Goal: Task Accomplishment & Management: Manage account settings

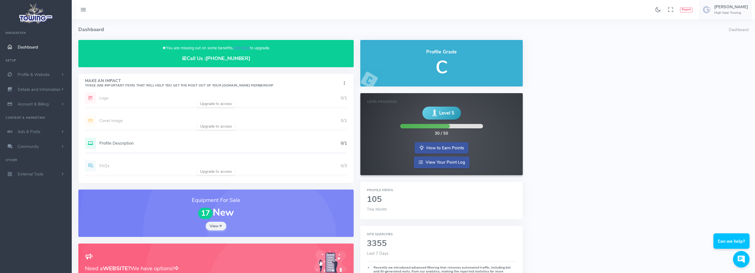
click at [451, 69] on h5 "C" at bounding box center [441, 68] width 149 height 20
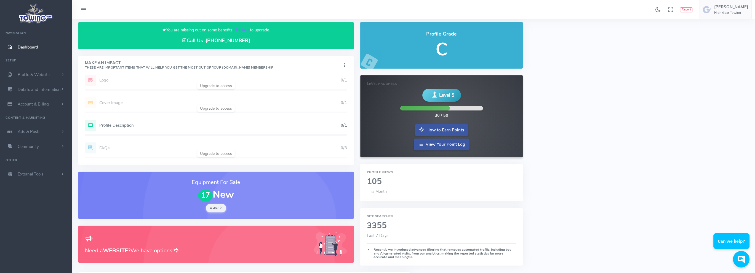
scroll to position [28, 0]
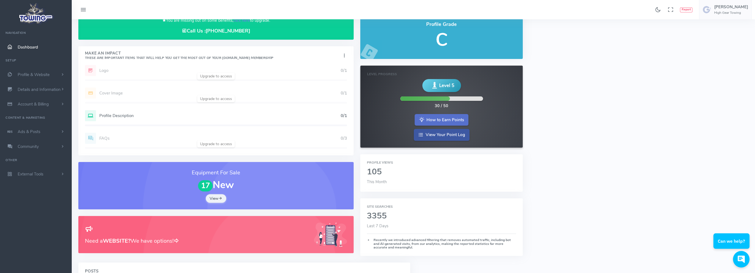
click at [448, 118] on link "How to Earn Points" at bounding box center [442, 120] width 54 height 12
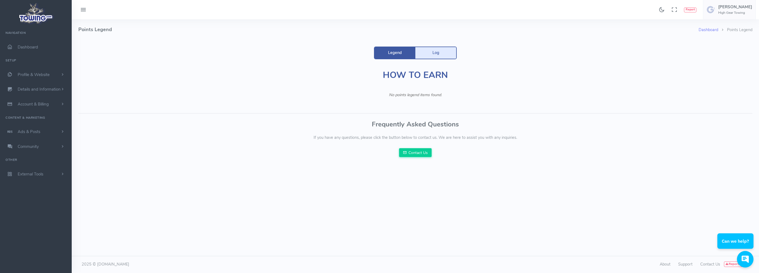
click at [435, 48] on link "Log" at bounding box center [435, 53] width 41 height 12
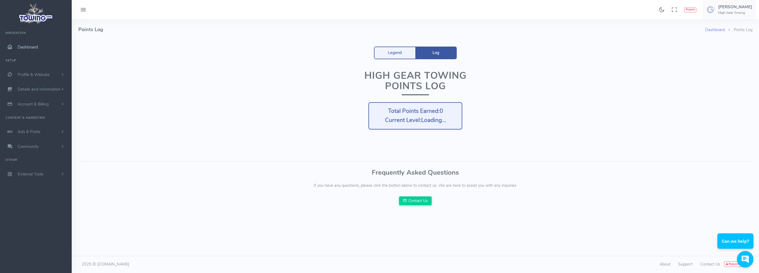
click at [10, 44] on link "Dashboard" at bounding box center [36, 47] width 72 height 15
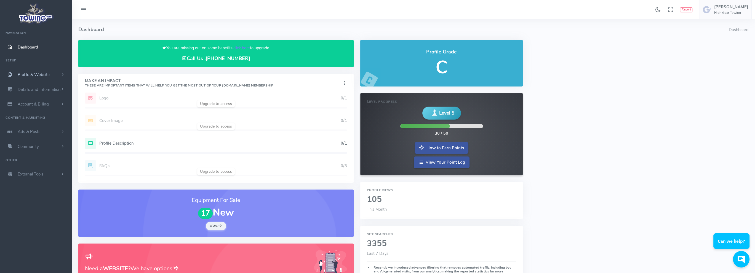
click at [36, 75] on span "Profile & Website" at bounding box center [34, 75] width 32 height 6
click at [37, 88] on link "Homepage Content" at bounding box center [43, 85] width 58 height 11
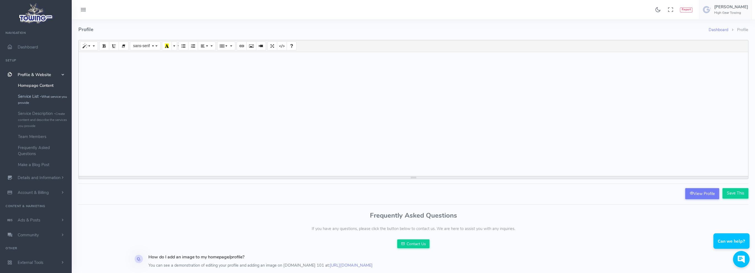
click at [44, 98] on small "What service you provide" at bounding box center [42, 100] width 49 height 10
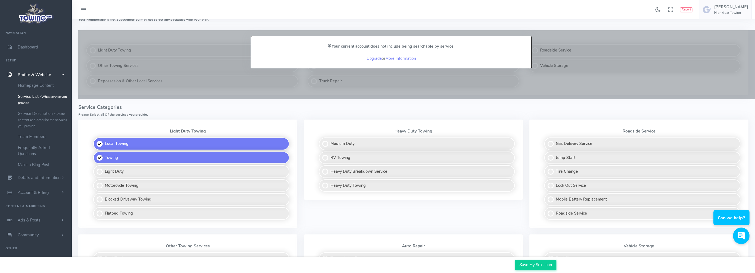
scroll to position [83, 0]
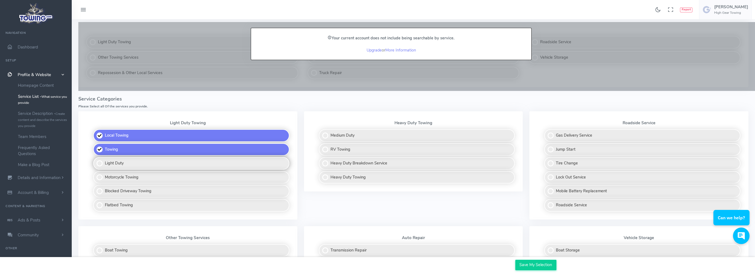
click at [115, 163] on label "Light Duty" at bounding box center [191, 163] width 196 height 13
click at [95, 161] on input "Light Duty" at bounding box center [94, 159] width 4 height 4
checkbox input "true"
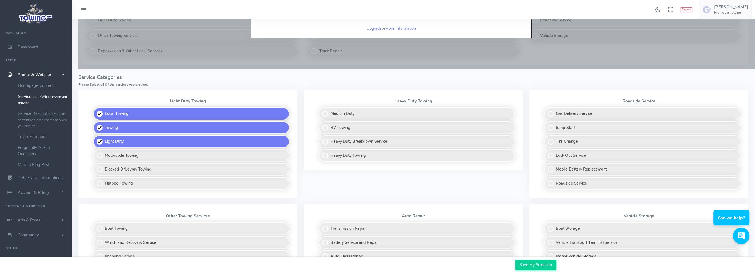
scroll to position [110, 0]
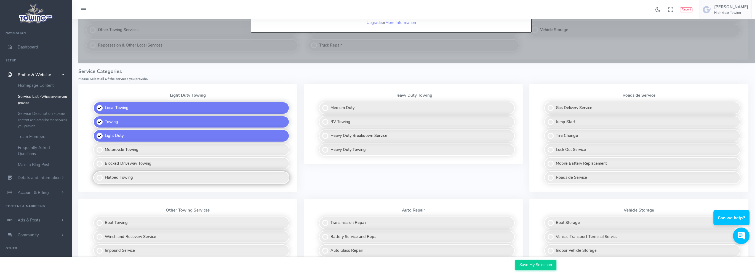
click at [118, 178] on label "Flatbed Towing" at bounding box center [191, 178] width 196 height 13
click at [95, 175] on input "Flatbed Towing" at bounding box center [94, 174] width 4 height 4
checkbox input "true"
click at [369, 148] on label "Heavy Duty Towing" at bounding box center [417, 150] width 196 height 13
click at [321, 147] on input "Heavy Duty Towing" at bounding box center [320, 146] width 4 height 4
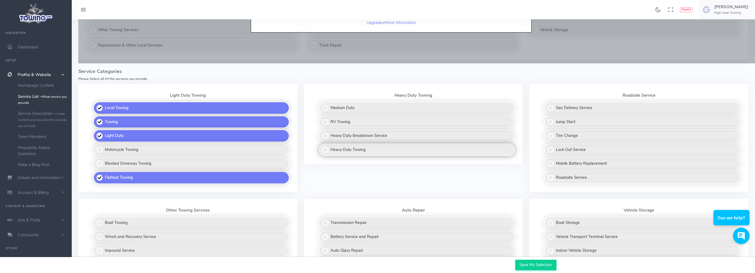
checkbox input "true"
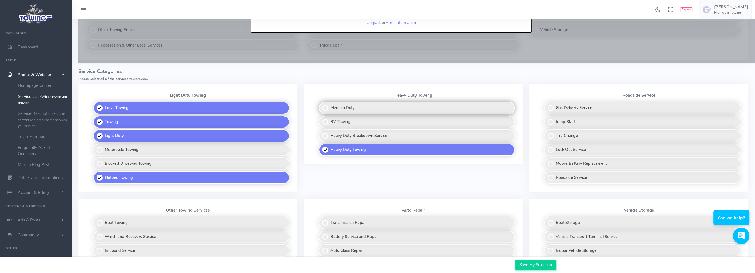
click at [362, 108] on label "Medium Duty" at bounding box center [417, 108] width 196 height 13
click at [321, 105] on input "Medium Duty" at bounding box center [320, 104] width 4 height 4
checkbox input "true"
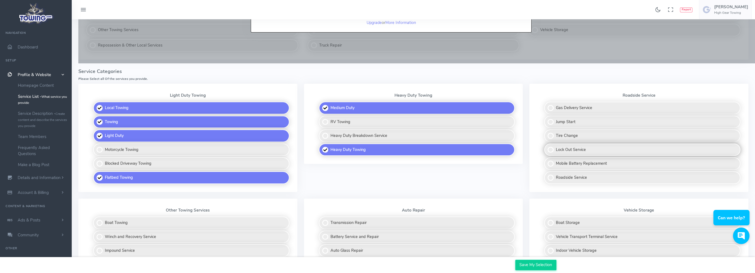
click at [617, 151] on label "Lock Out Service" at bounding box center [642, 150] width 196 height 13
click at [547, 147] on input "Lock Out Service" at bounding box center [545, 146] width 4 height 4
checkbox input "true"
click at [584, 136] on label "Tire Change" at bounding box center [642, 136] width 196 height 13
click at [547, 133] on input "Tire Change" at bounding box center [545, 132] width 4 height 4
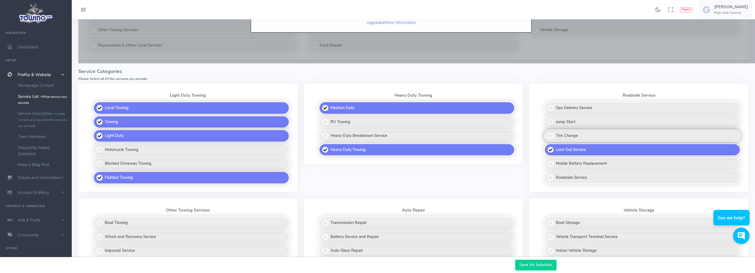
checkbox input "true"
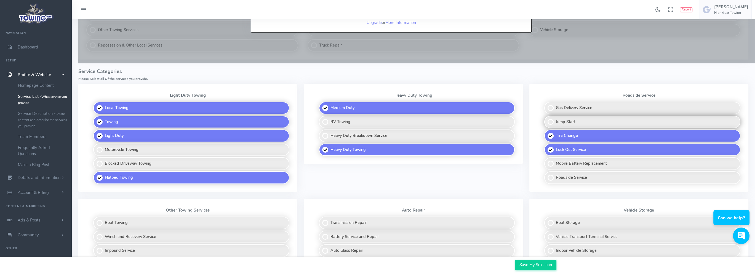
click at [576, 119] on label "Jump Start" at bounding box center [642, 122] width 196 height 13
click at [547, 119] on input "Jump Start" at bounding box center [545, 118] width 4 height 4
checkbox input "true"
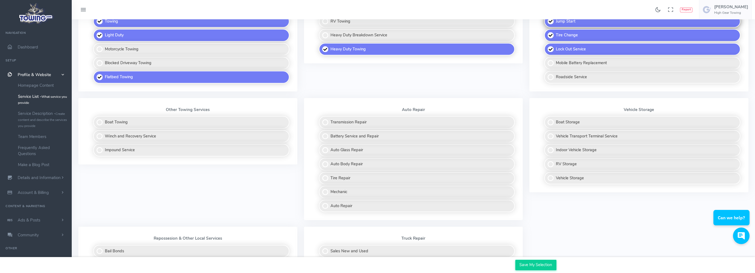
scroll to position [221, 0]
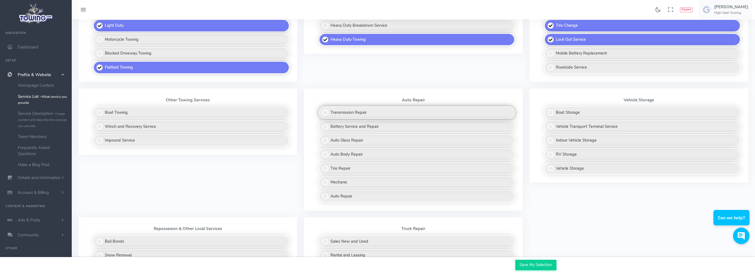
click at [354, 112] on label "Transmission Repair" at bounding box center [417, 112] width 196 height 13
click at [321, 110] on input "Transmission Repair" at bounding box center [320, 108] width 4 height 4
checkbox input "true"
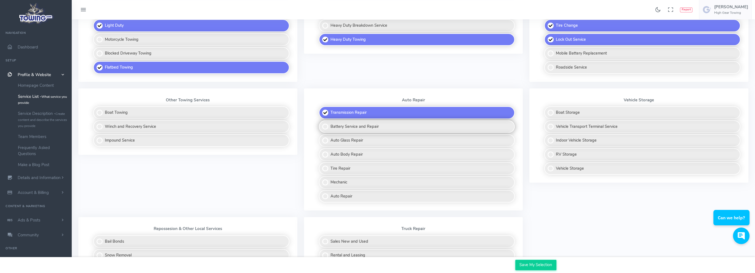
click at [348, 125] on label "Battery Service and Repair" at bounding box center [417, 127] width 196 height 13
click at [321, 124] on input "Battery Service and Repair" at bounding box center [320, 123] width 4 height 4
checkbox input "true"
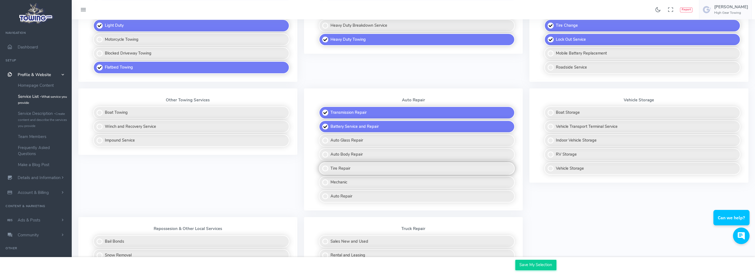
click at [360, 164] on label "Tire Repair" at bounding box center [417, 168] width 196 height 13
click at [321, 164] on input "Tire Repair" at bounding box center [320, 164] width 4 height 4
checkbox input "true"
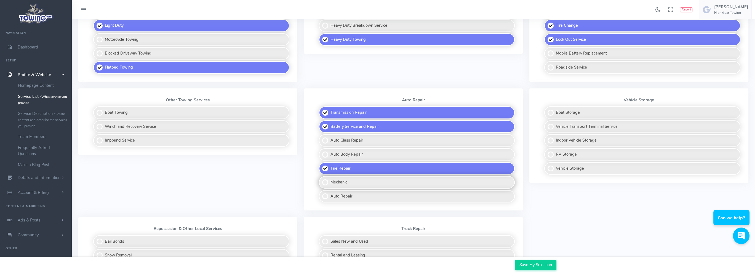
click at [354, 179] on label "Mechanic" at bounding box center [417, 182] width 196 height 13
click at [321, 179] on input "Mechanic" at bounding box center [320, 178] width 4 height 4
checkbox input "true"
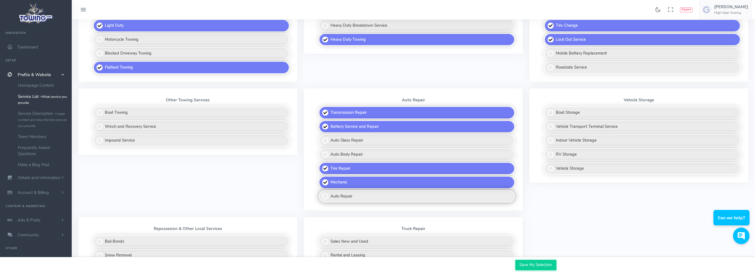
click at [354, 191] on label "Auto Repair" at bounding box center [417, 196] width 196 height 13
click at [321, 191] on input "Auto Repair" at bounding box center [320, 192] width 4 height 4
checkbox input "true"
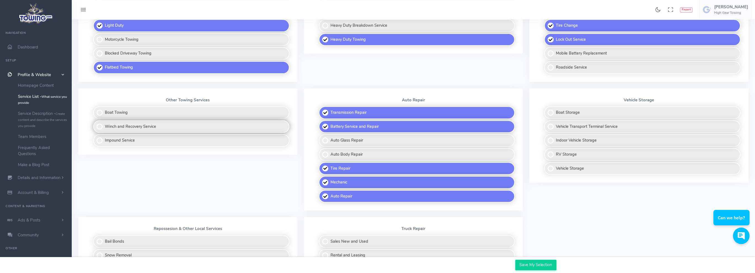
click at [153, 126] on label "Winch and Recovery Service" at bounding box center [191, 127] width 196 height 13
click at [95, 124] on input "Winch and Recovery Service" at bounding box center [94, 123] width 4 height 4
checkbox input "true"
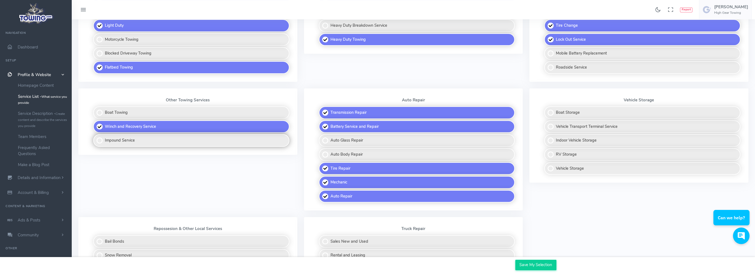
click at [153, 138] on label "Impound Service" at bounding box center [191, 140] width 196 height 13
click at [95, 138] on input "Impound Service" at bounding box center [94, 136] width 4 height 4
checkbox input "true"
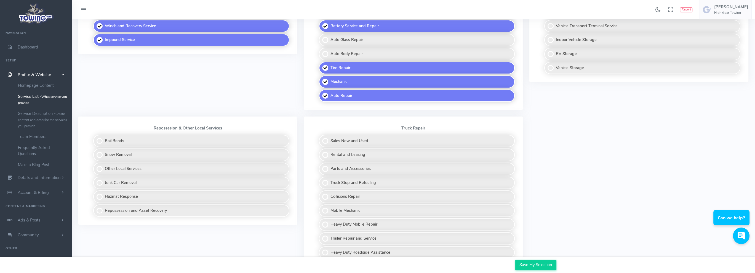
scroll to position [331, 0]
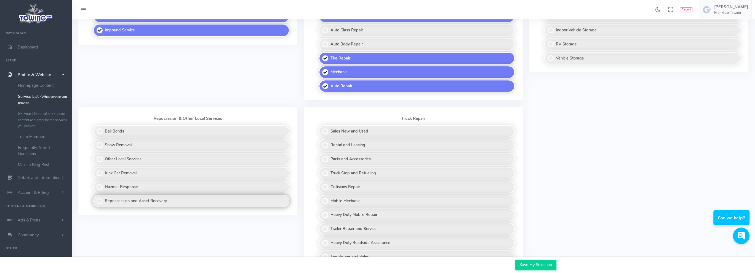
click at [185, 195] on label "Repossession and Asset Recovery" at bounding box center [191, 201] width 196 height 13
click at [95, 195] on input "Repossession and Asset Recovery" at bounding box center [94, 197] width 4 height 4
checkbox input "true"
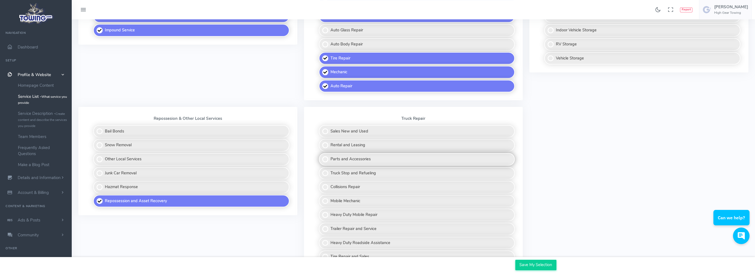
click at [402, 156] on label "Parts and Accessories" at bounding box center [417, 159] width 196 height 13
click at [321, 156] on input "Parts and Accessories" at bounding box center [320, 155] width 4 height 4
checkbox input "true"
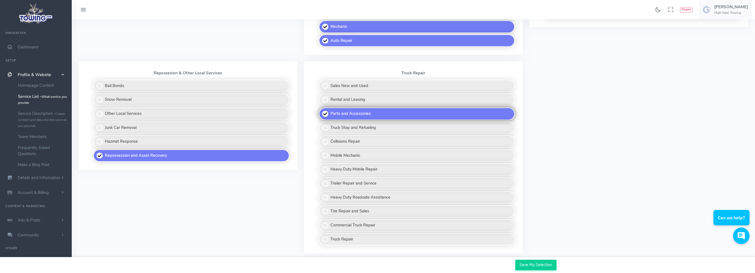
scroll to position [386, 0]
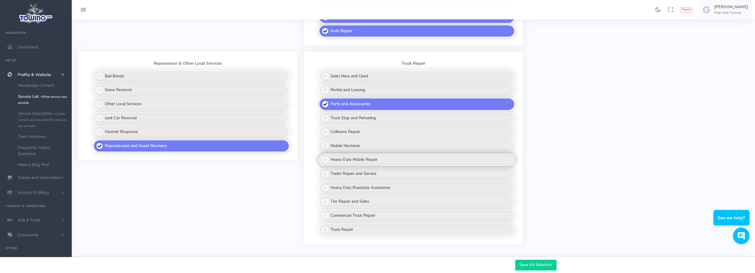
click at [380, 156] on label "Heavy Duty Mobile Repair" at bounding box center [417, 160] width 196 height 13
click at [321, 156] on input "Heavy Duty Mobile Repair" at bounding box center [320, 156] width 4 height 4
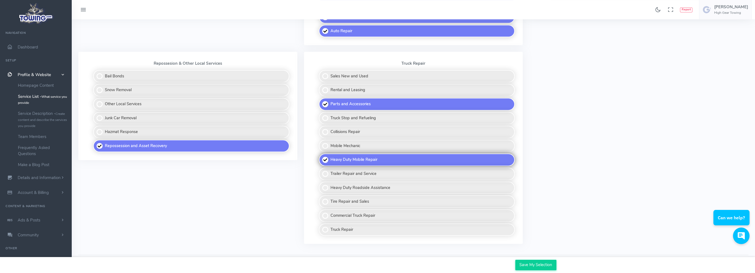
click at [380, 156] on label "Heavy Duty Mobile Repair" at bounding box center [417, 160] width 196 height 13
click at [321, 156] on input "Heavy Duty Mobile Repair" at bounding box center [320, 156] width 4 height 4
checkbox input "false"
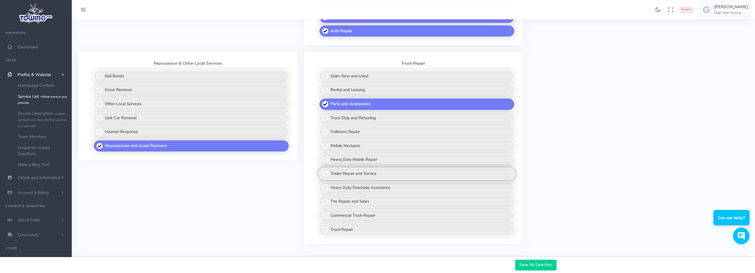
click at [379, 169] on label "Trailer Repair and Service" at bounding box center [417, 174] width 196 height 13
click at [321, 169] on input "Trailer Repair and Service" at bounding box center [320, 170] width 4 height 4
checkbox input "true"
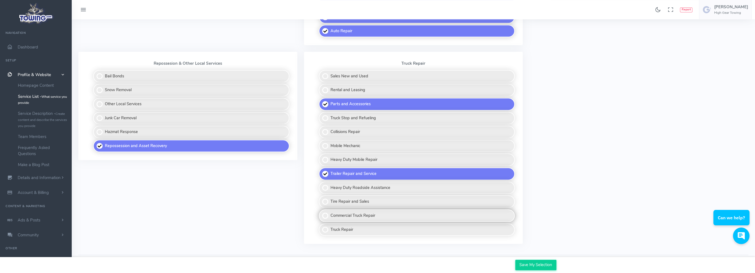
click at [377, 212] on label "Commercial Truck Repair" at bounding box center [417, 216] width 196 height 13
click at [321, 212] on input "Commercial Truck Repair" at bounding box center [320, 212] width 4 height 4
checkbox input "true"
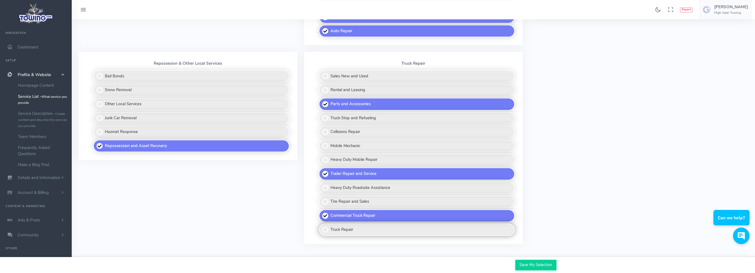
click at [364, 225] on label "Truck Repair" at bounding box center [417, 230] width 196 height 13
click at [321, 225] on input "Truck Repair" at bounding box center [320, 226] width 4 height 4
checkbox input "true"
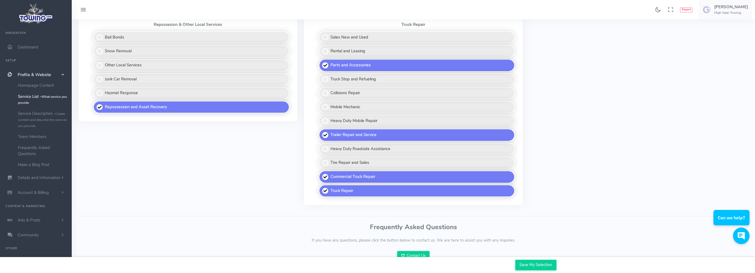
scroll to position [429, 0]
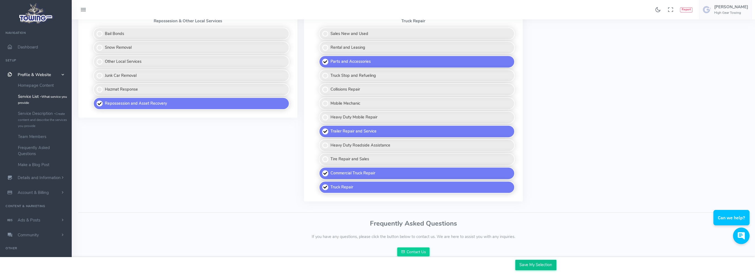
click at [536, 265] on input "Save My Selection" at bounding box center [535, 265] width 41 height 10
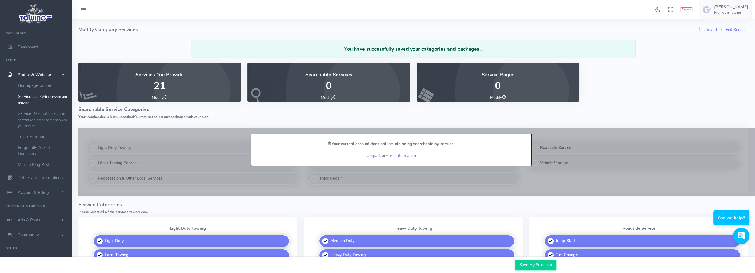
click at [336, 96] on icon at bounding box center [335, 97] width 4 height 4
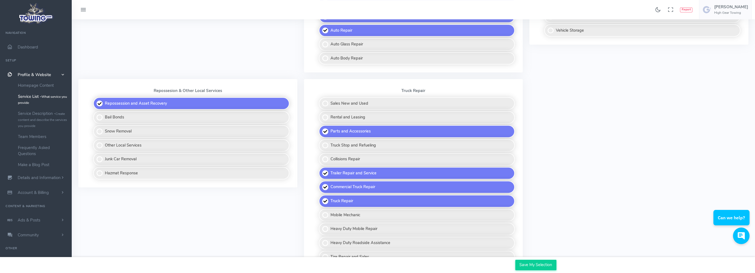
scroll to position [429, 0]
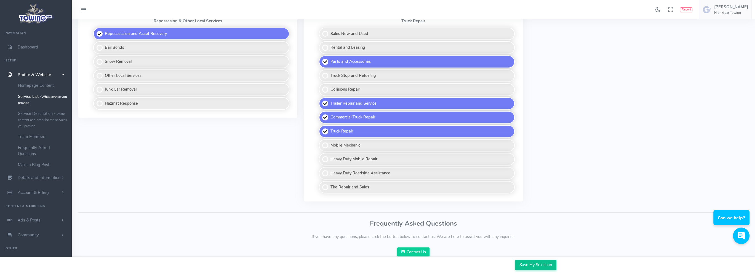
click at [551, 266] on input "Save My Selection" at bounding box center [535, 265] width 41 height 10
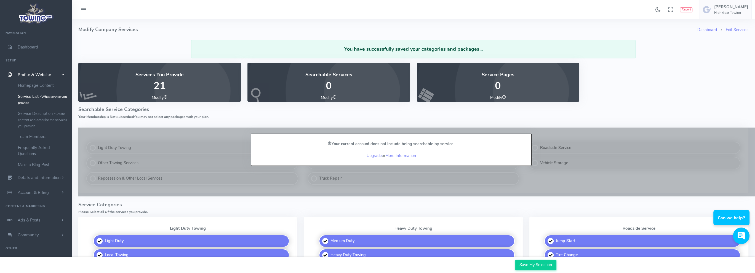
click at [504, 95] on icon at bounding box center [504, 97] width 4 height 4
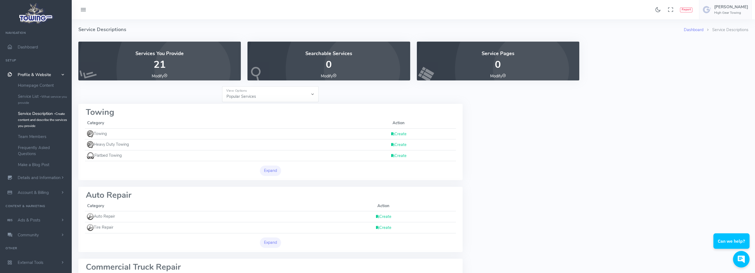
click at [392, 134] on icon at bounding box center [393, 134] width 4 height 6
click at [40, 134] on link "Team Members" at bounding box center [43, 136] width 58 height 11
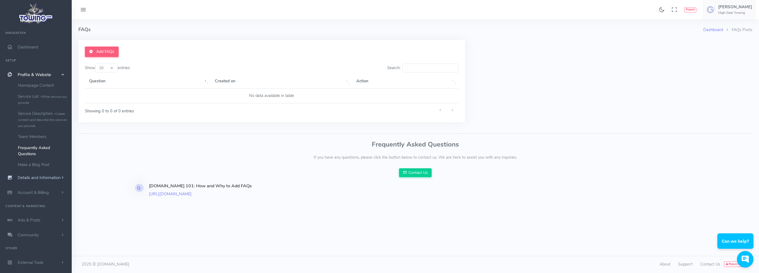
click at [46, 180] on span "Details and Information" at bounding box center [39, 178] width 43 height 6
click at [51, 125] on link "Company Information" at bounding box center [43, 122] width 58 height 11
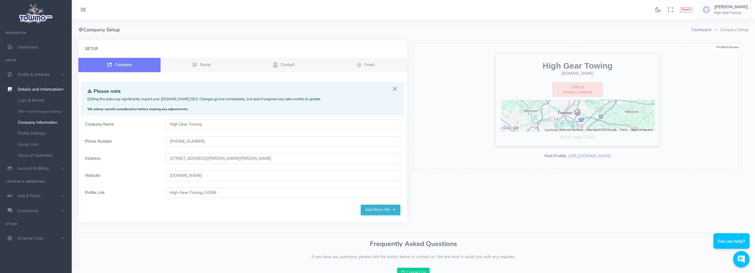
drag, startPoint x: 211, startPoint y: 177, endPoint x: 162, endPoint y: 176, distance: 48.3
click at [162, 176] on div "[DOMAIN_NAME]" at bounding box center [282, 176] width 241 height 10
click at [212, 65] on link "Social" at bounding box center [202, 65] width 82 height 14
click at [391, 210] on link "Add More Info" at bounding box center [380, 210] width 39 height 10
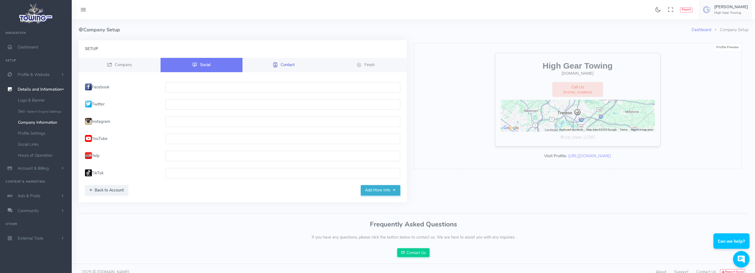
click at [289, 62] on span "Contact" at bounding box center [288, 65] width 14 height 6
click at [386, 192] on button "Add More Info" at bounding box center [380, 190] width 39 height 10
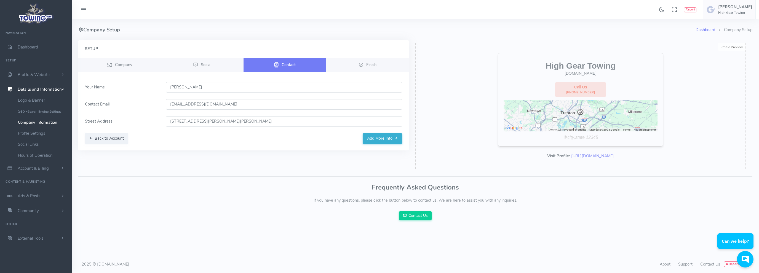
click at [182, 87] on input "[PERSON_NAME]" at bounding box center [284, 87] width 236 height 10
drag, startPoint x: 181, startPoint y: 86, endPoint x: 133, endPoint y: 87, distance: 48.3
click at [133, 87] on div "Your Name Karen" at bounding box center [244, 87] width 324 height 10
click at [355, 65] on link "Finish" at bounding box center [367, 65] width 83 height 14
click at [376, 136] on button "Add More Info" at bounding box center [382, 139] width 39 height 10
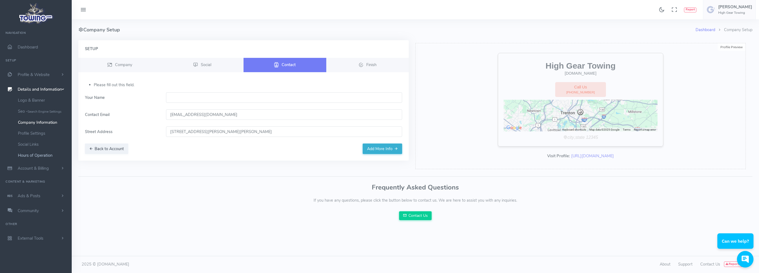
click at [36, 155] on link "Hours of Operation" at bounding box center [43, 155] width 58 height 11
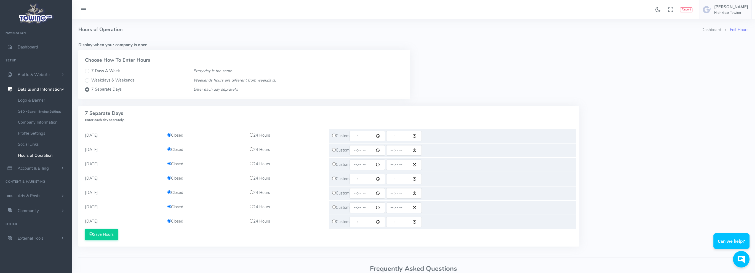
click at [94, 79] on label "Weekdays & Weekends" at bounding box center [112, 81] width 43 height 6
click at [89, 79] on input "Weekdays & Weekends" at bounding box center [87, 80] width 4 height 4
radio input "true"
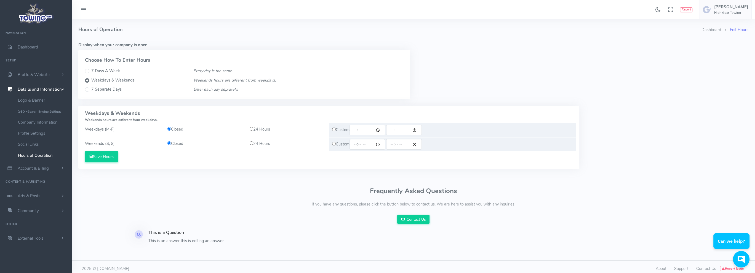
click at [358, 146] on input "time" at bounding box center [368, 144] width 36 height 10
type input "08:00"
type input "17:00"
click at [353, 132] on input "time" at bounding box center [368, 130] width 36 height 10
click at [255, 130] on div "24 Hours" at bounding box center [287, 130] width 82 height 6
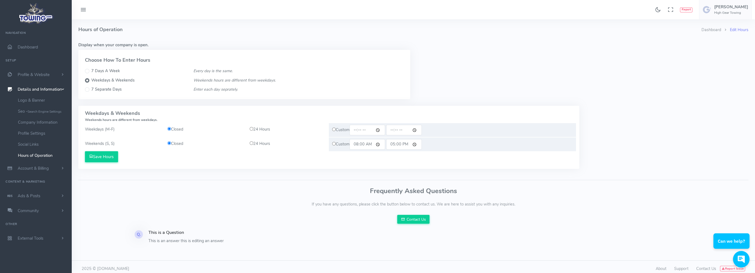
click at [251, 129] on input "radio" at bounding box center [252, 129] width 4 height 4
radio input "true"
click at [251, 145] on input "radio" at bounding box center [252, 144] width 4 height 4
radio input "true"
click at [95, 156] on button "Save Hours" at bounding box center [101, 156] width 33 height 11
